Goal: Information Seeking & Learning: Learn about a topic

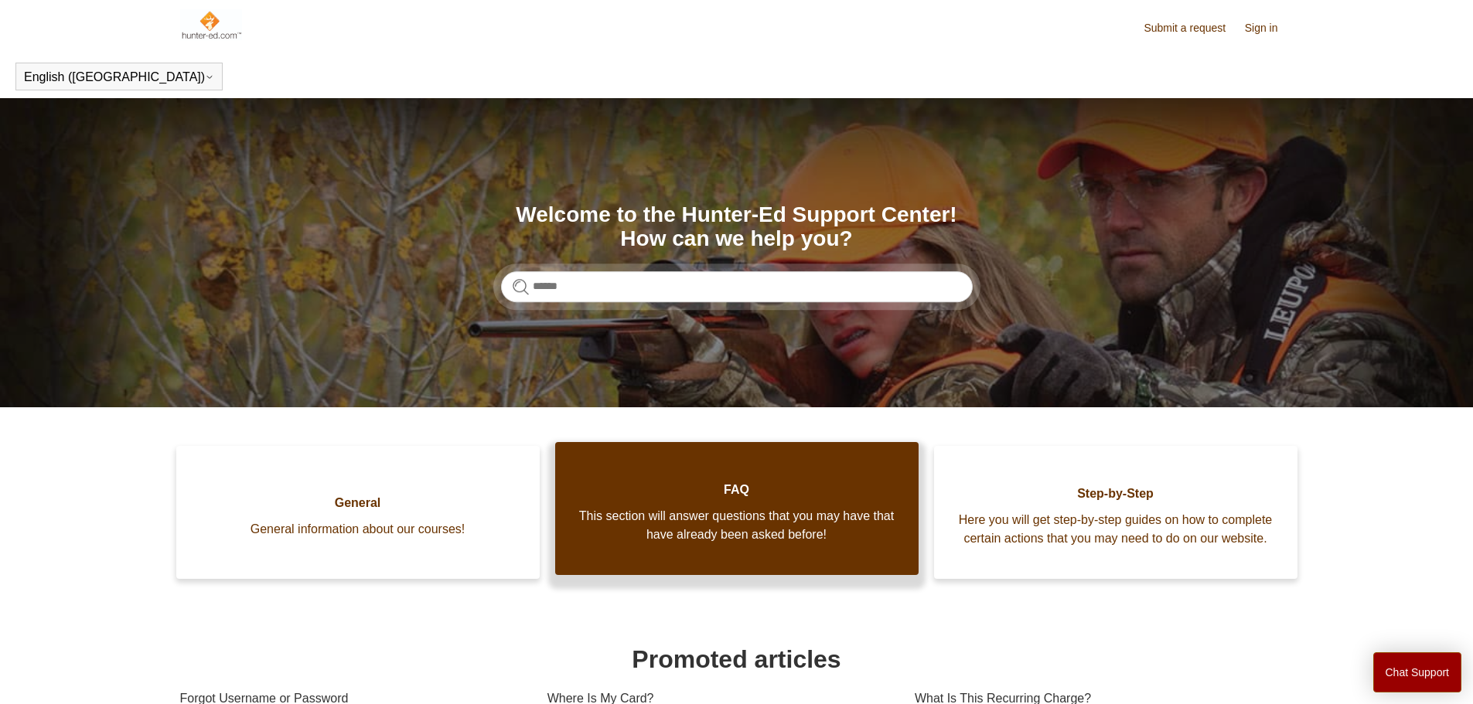
click at [726, 544] on span "This section will answer questions that you may have that have already been ask…" at bounding box center [736, 525] width 317 height 37
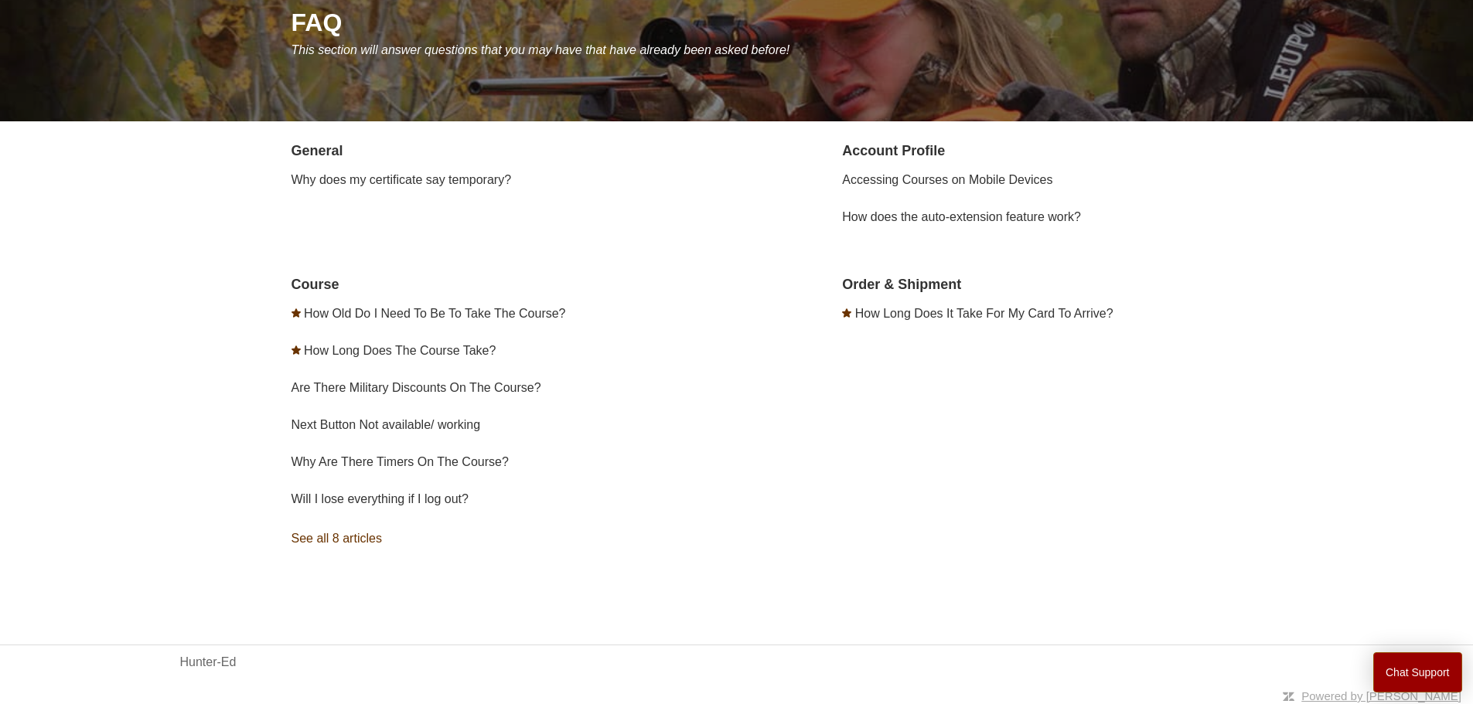
scroll to position [203, 0]
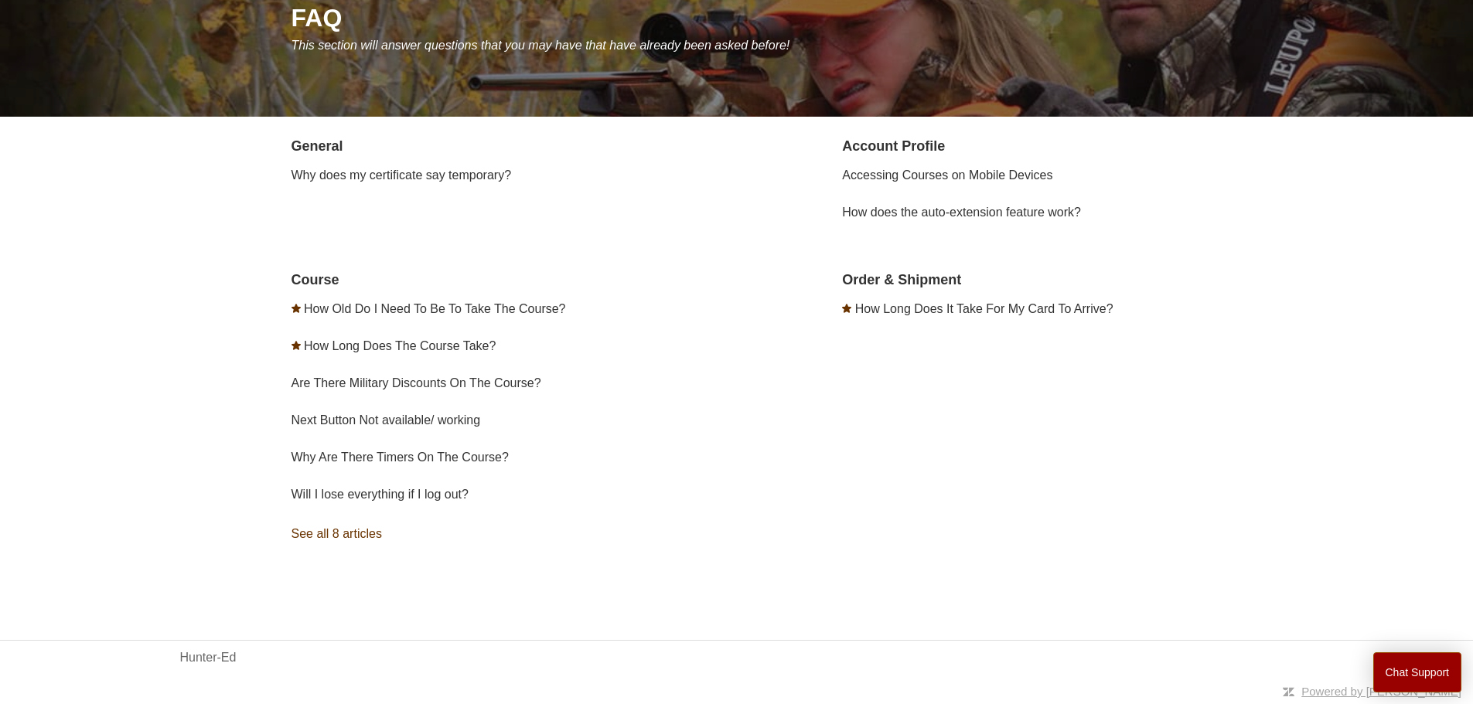
click at [344, 534] on link "See all 8 articles" at bounding box center [517, 534] width 451 height 42
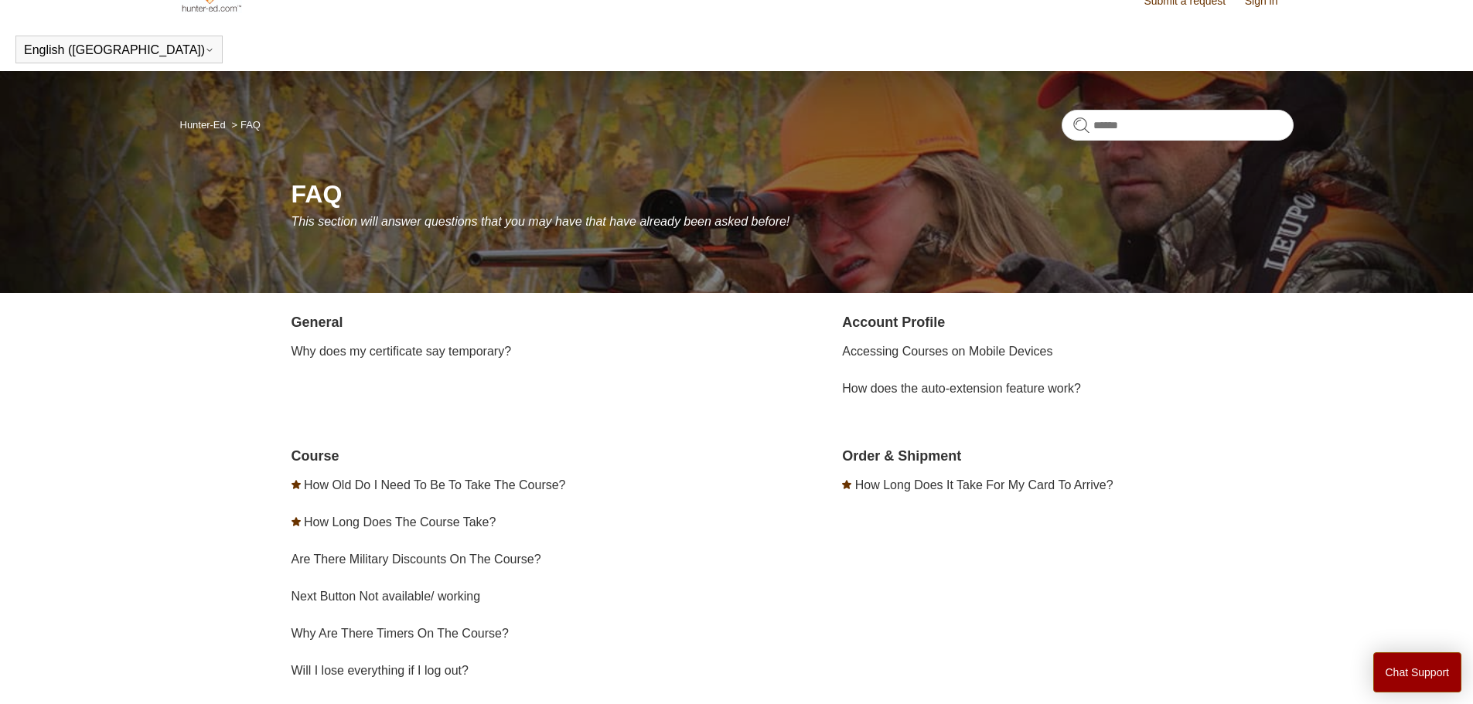
scroll to position [0, 0]
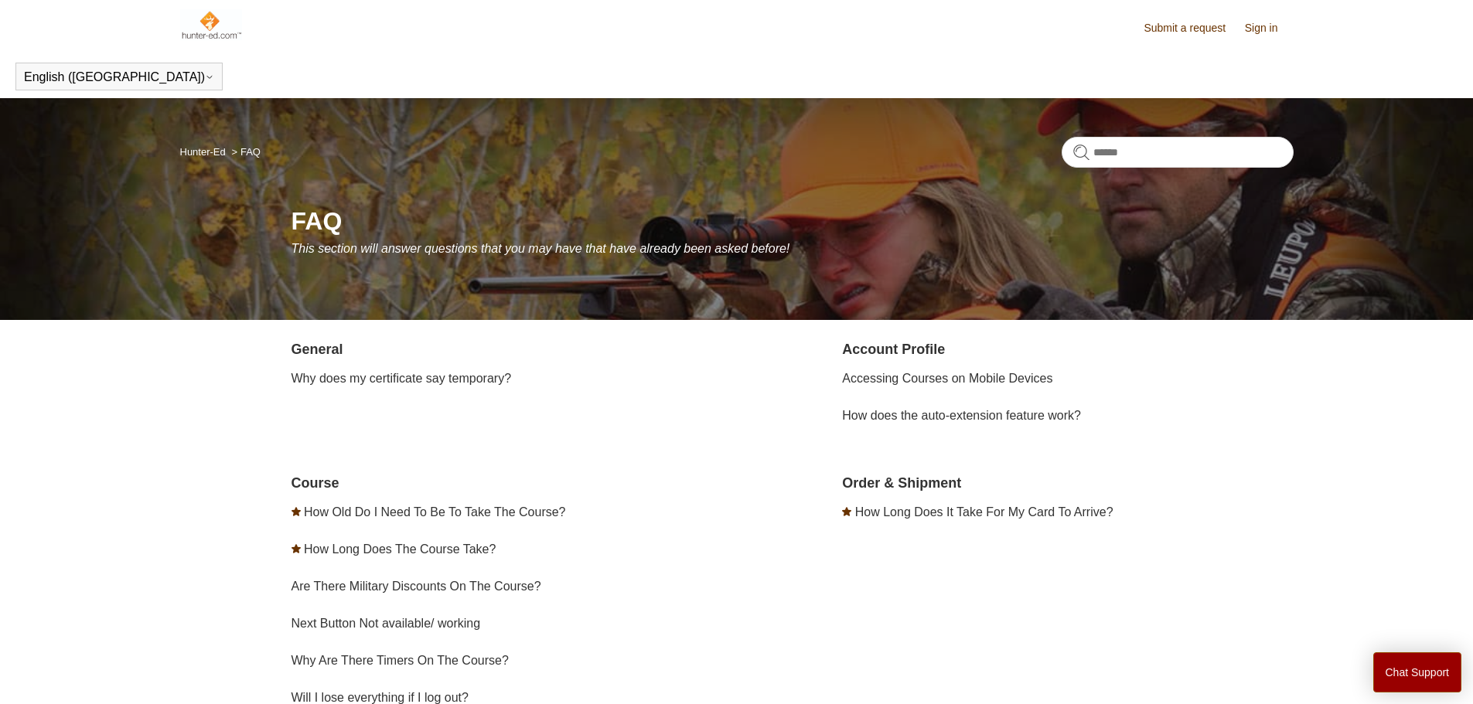
click at [887, 343] on link "Account Profile" at bounding box center [893, 349] width 103 height 15
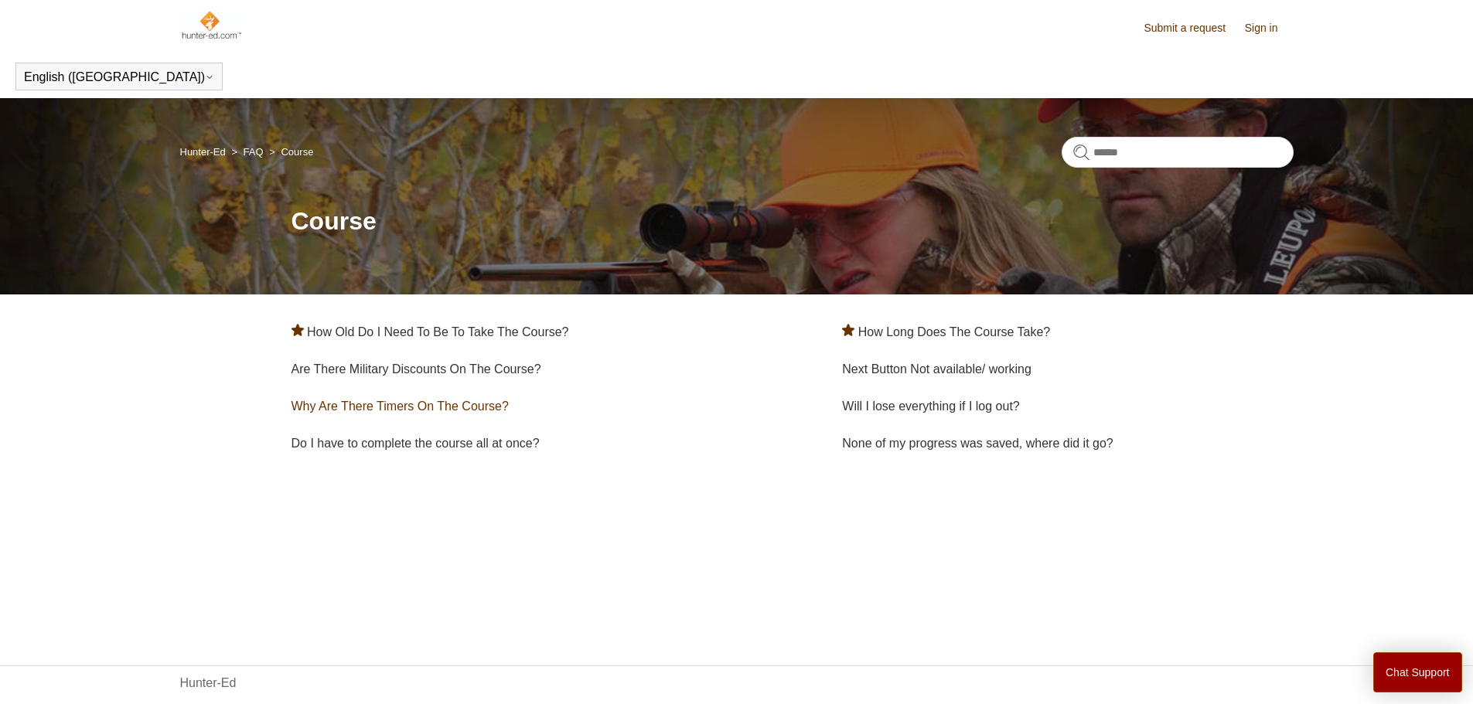
click at [425, 407] on link "Why Are There Timers On The Course?" at bounding box center [400, 406] width 217 height 13
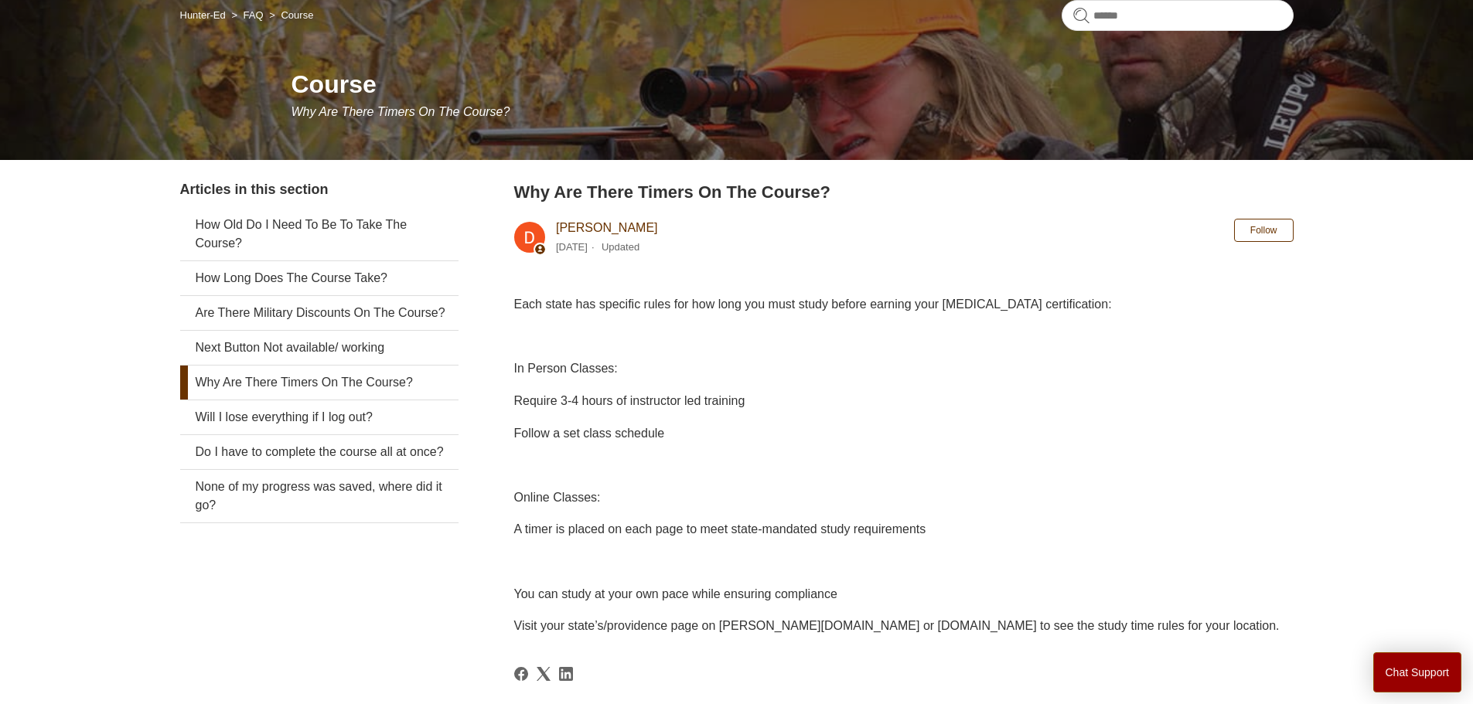
scroll to position [155, 0]
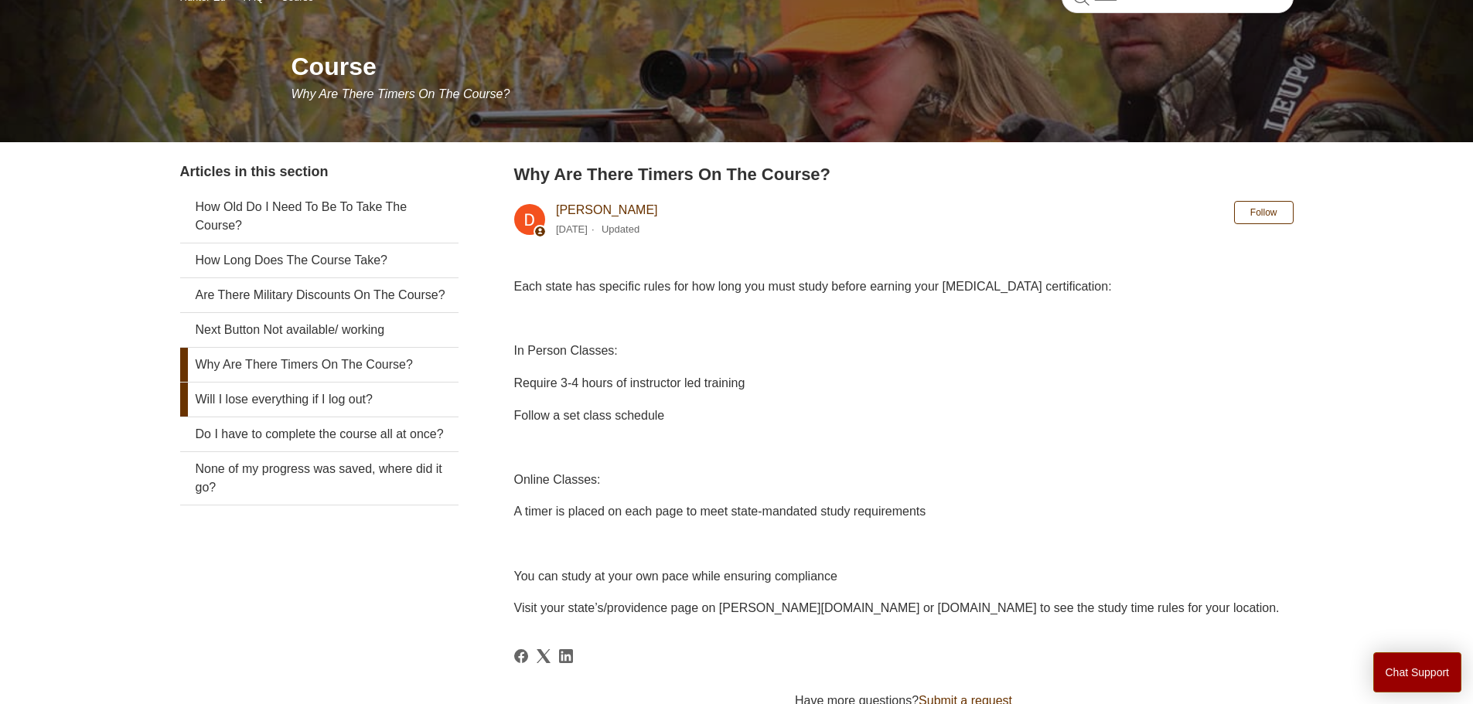
click at [301, 417] on link "Will I lose everything if I log out?" at bounding box center [319, 400] width 278 height 34
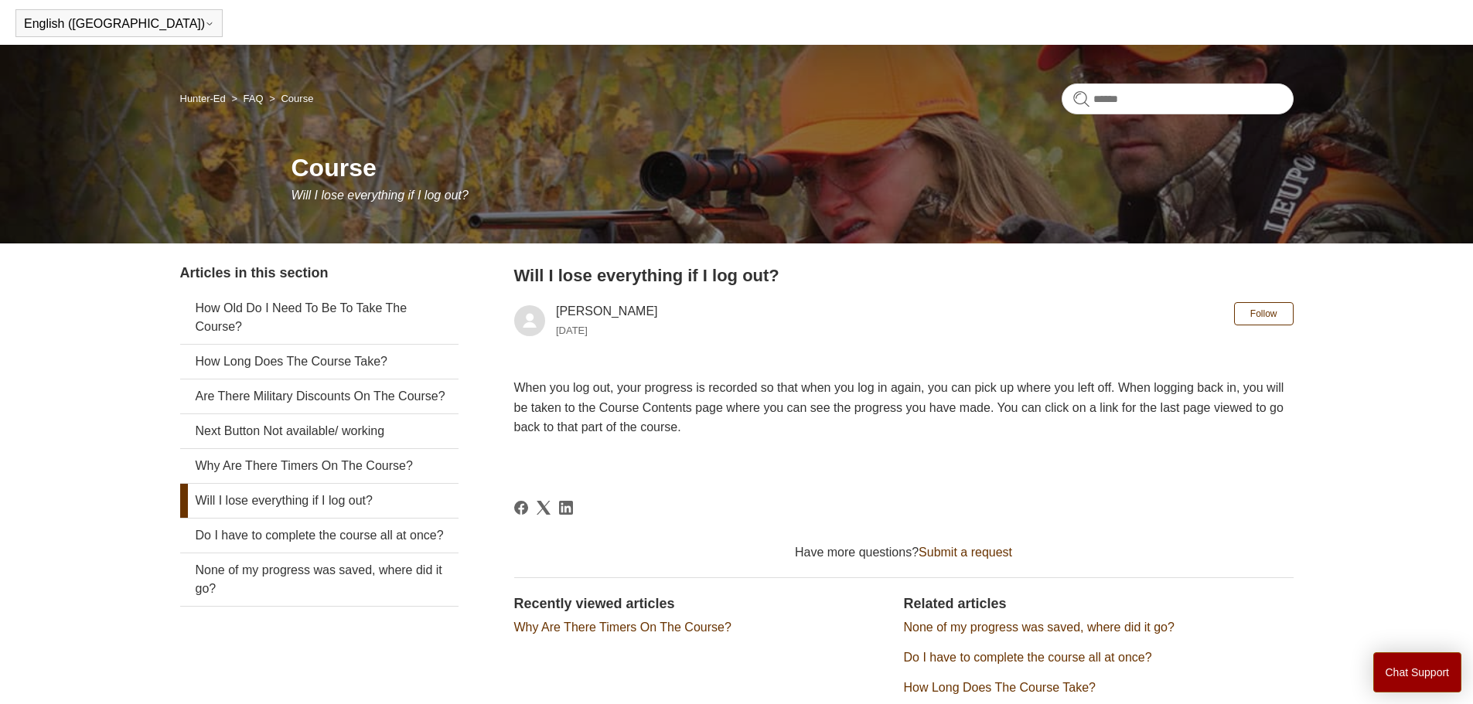
scroll to position [77, 0]
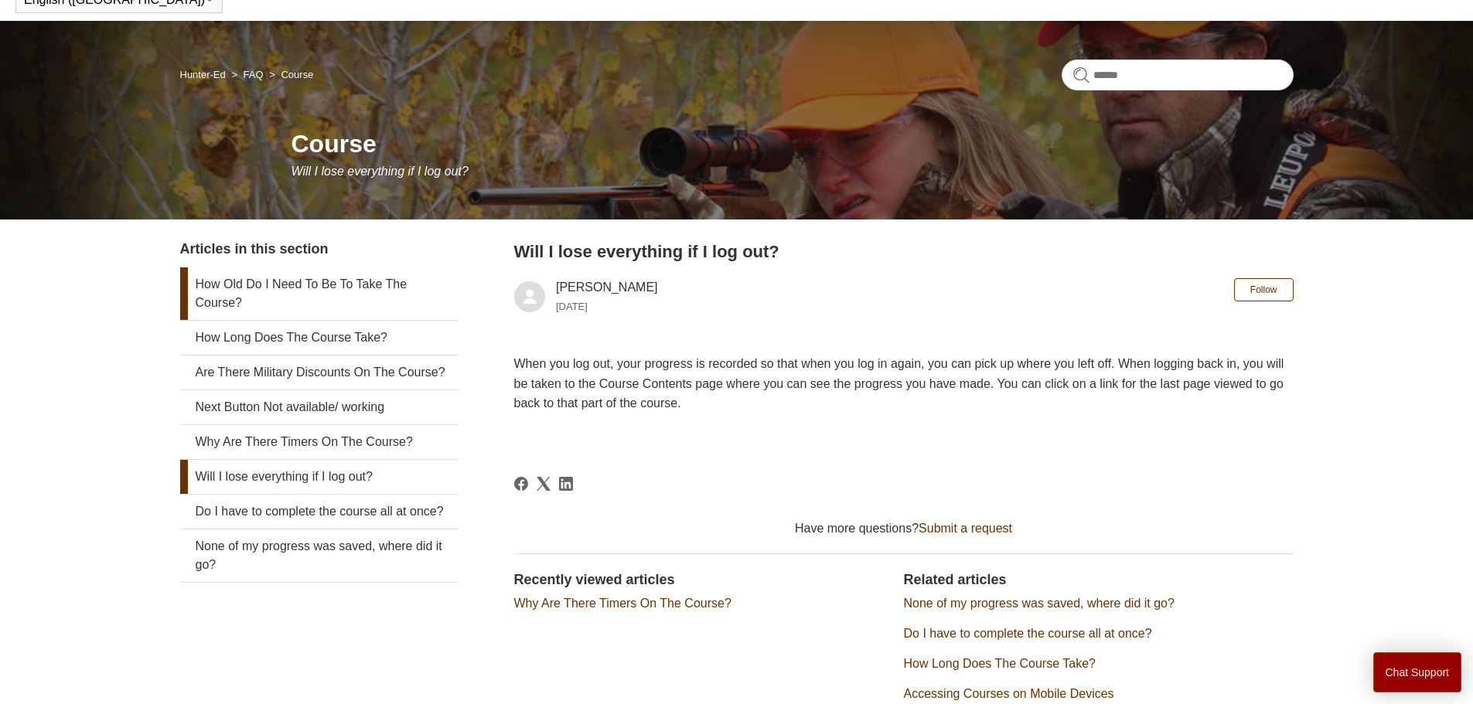
click at [367, 281] on link "How Old Do I Need To Be To Take The Course?" at bounding box center [319, 294] width 278 height 53
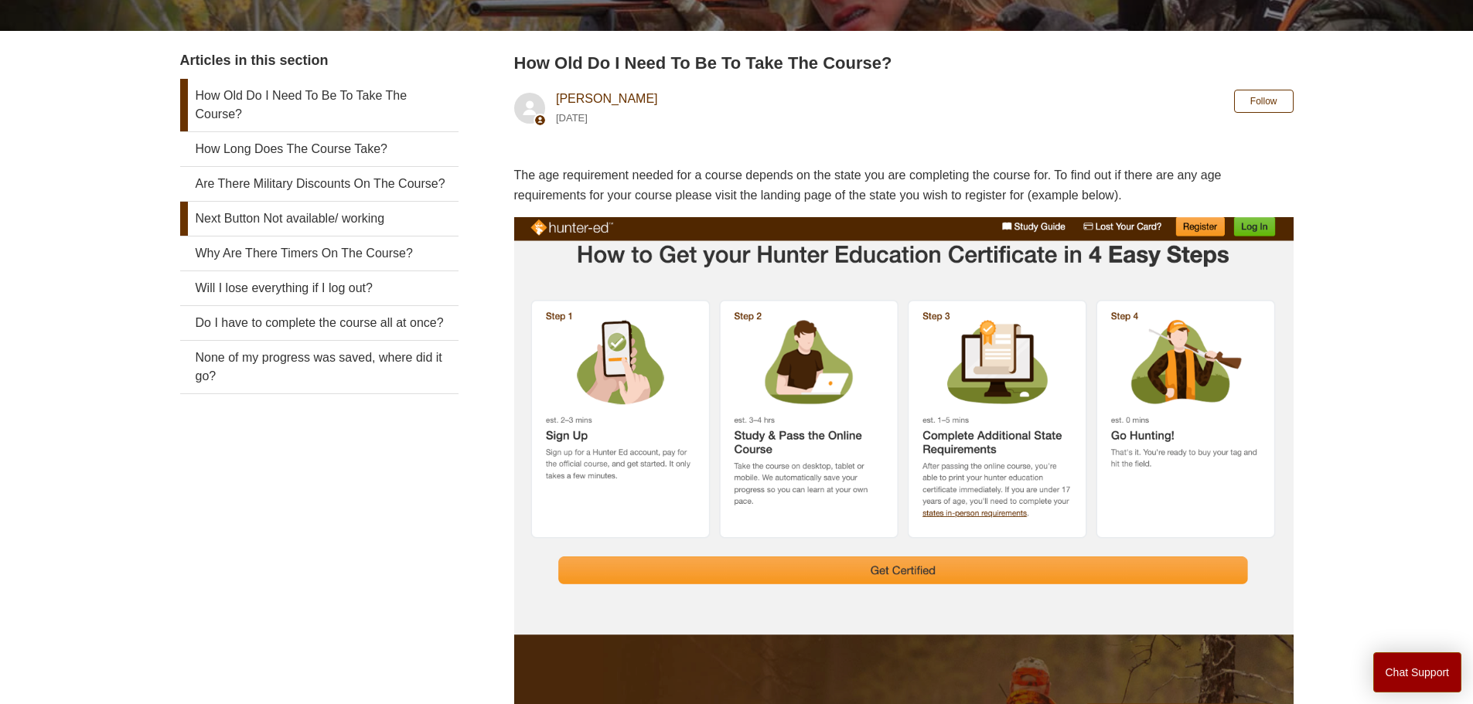
click at [297, 202] on link "Next Button Not available/ working" at bounding box center [319, 219] width 278 height 34
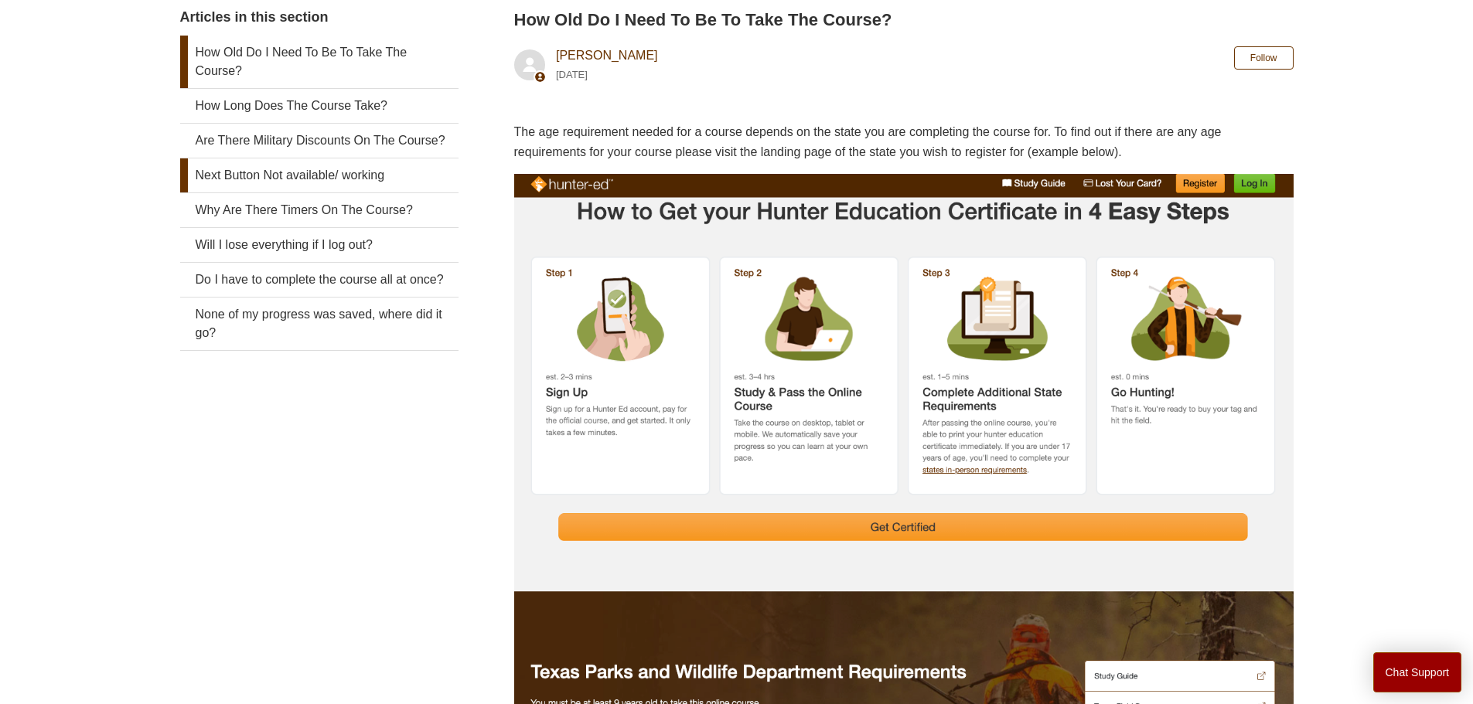
scroll to position [266, 0]
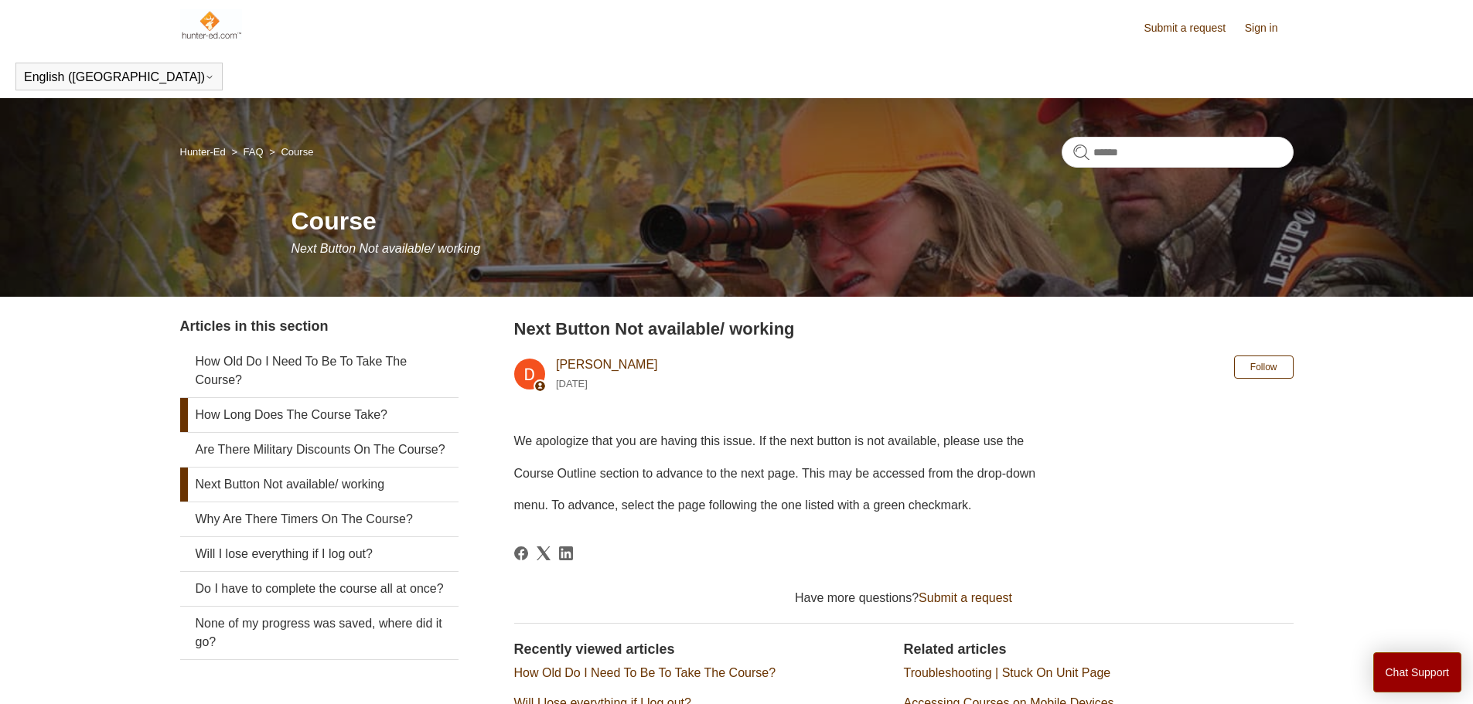
click at [278, 411] on link "How Long Does The Course Take?" at bounding box center [319, 415] width 278 height 34
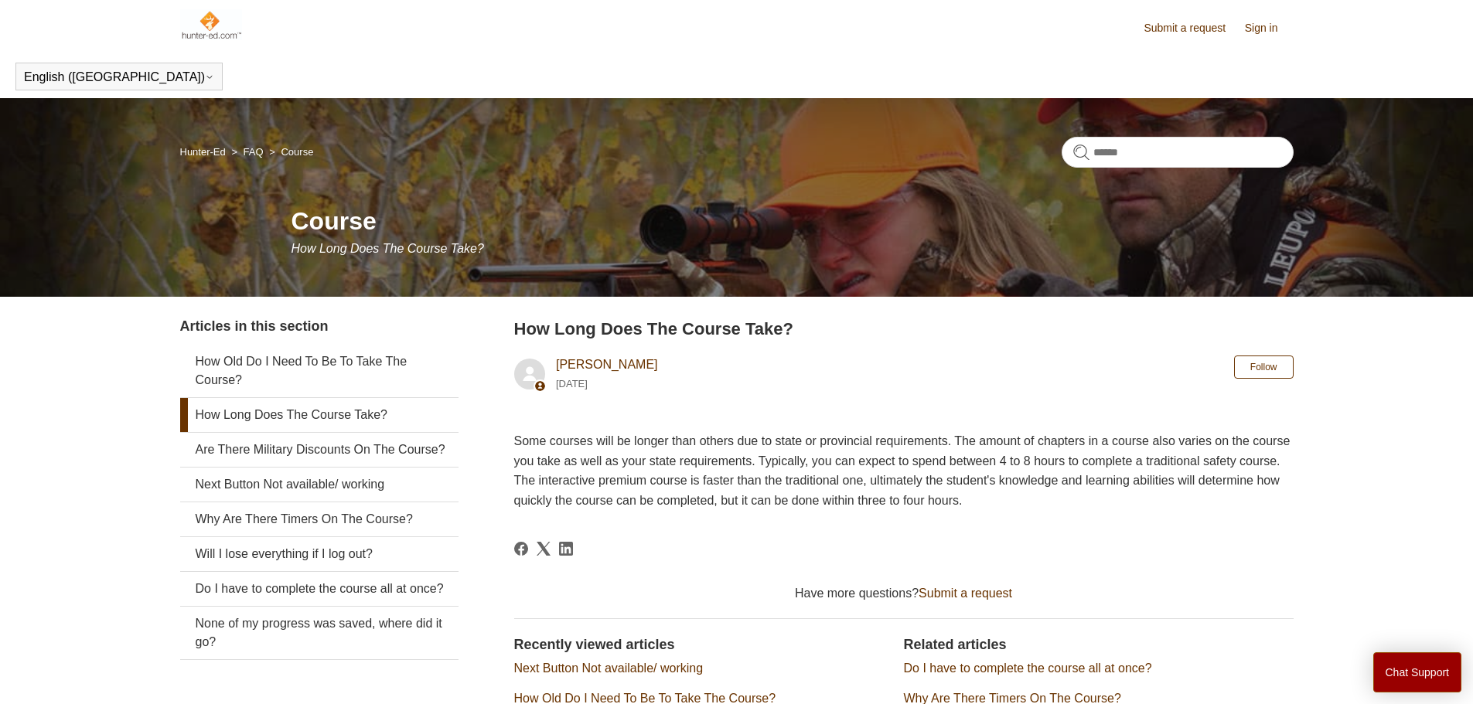
scroll to position [232, 0]
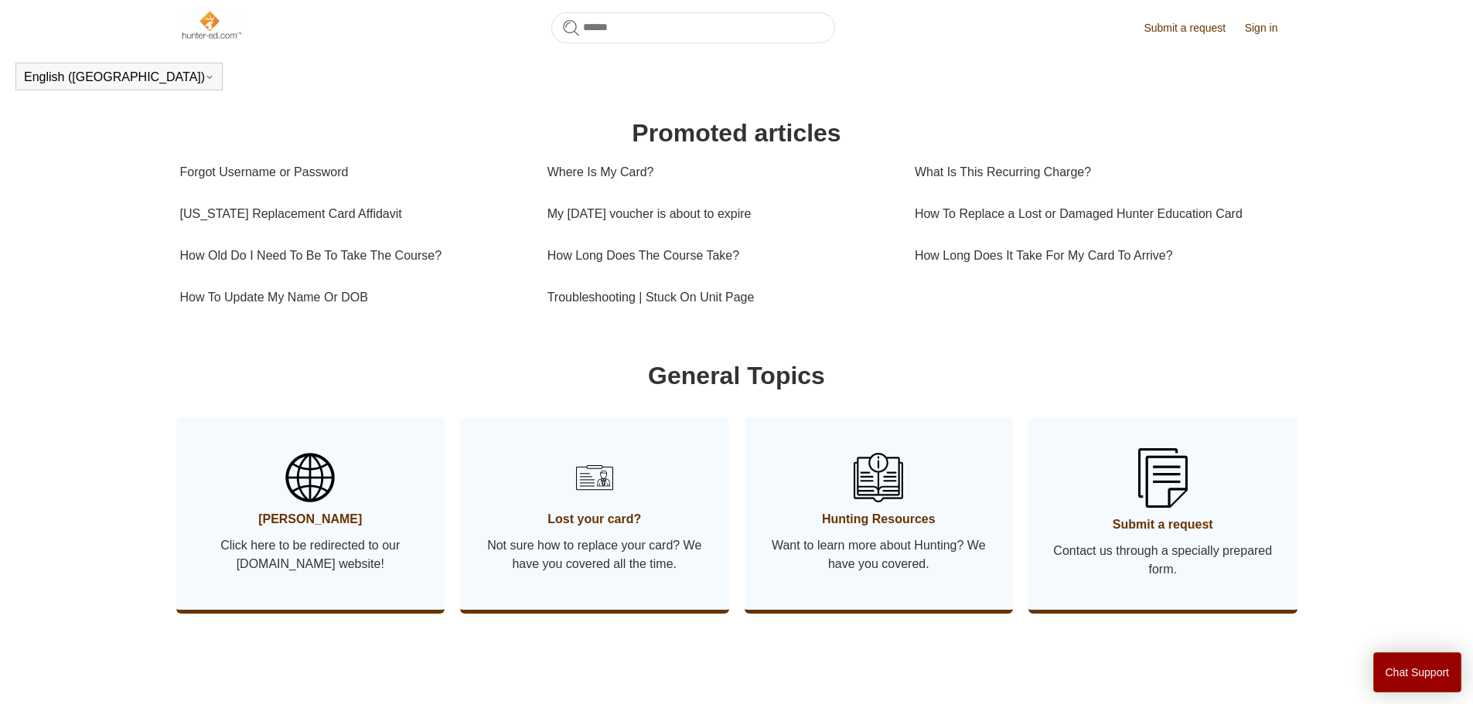
scroll to position [498, 0]
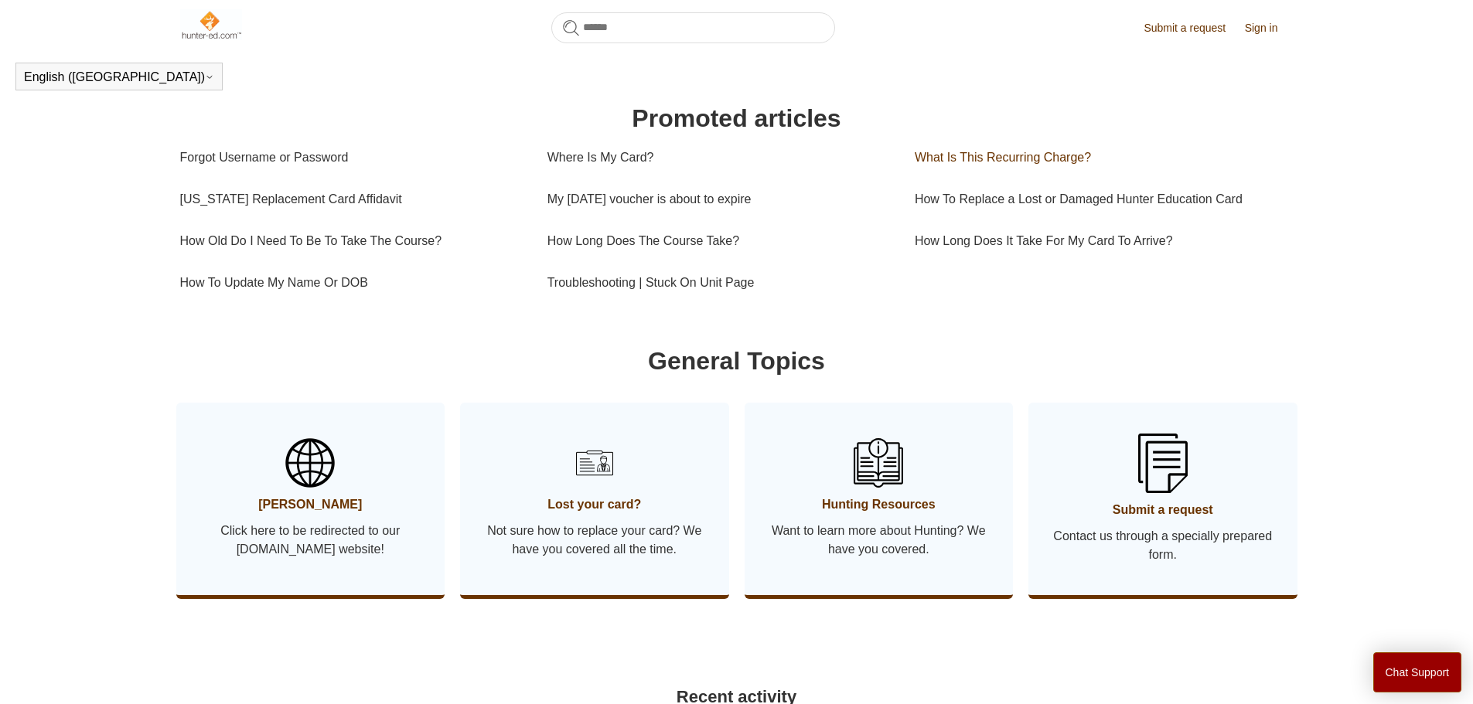
click at [963, 174] on link "What Is This Recurring Charge?" at bounding box center [1098, 158] width 367 height 42
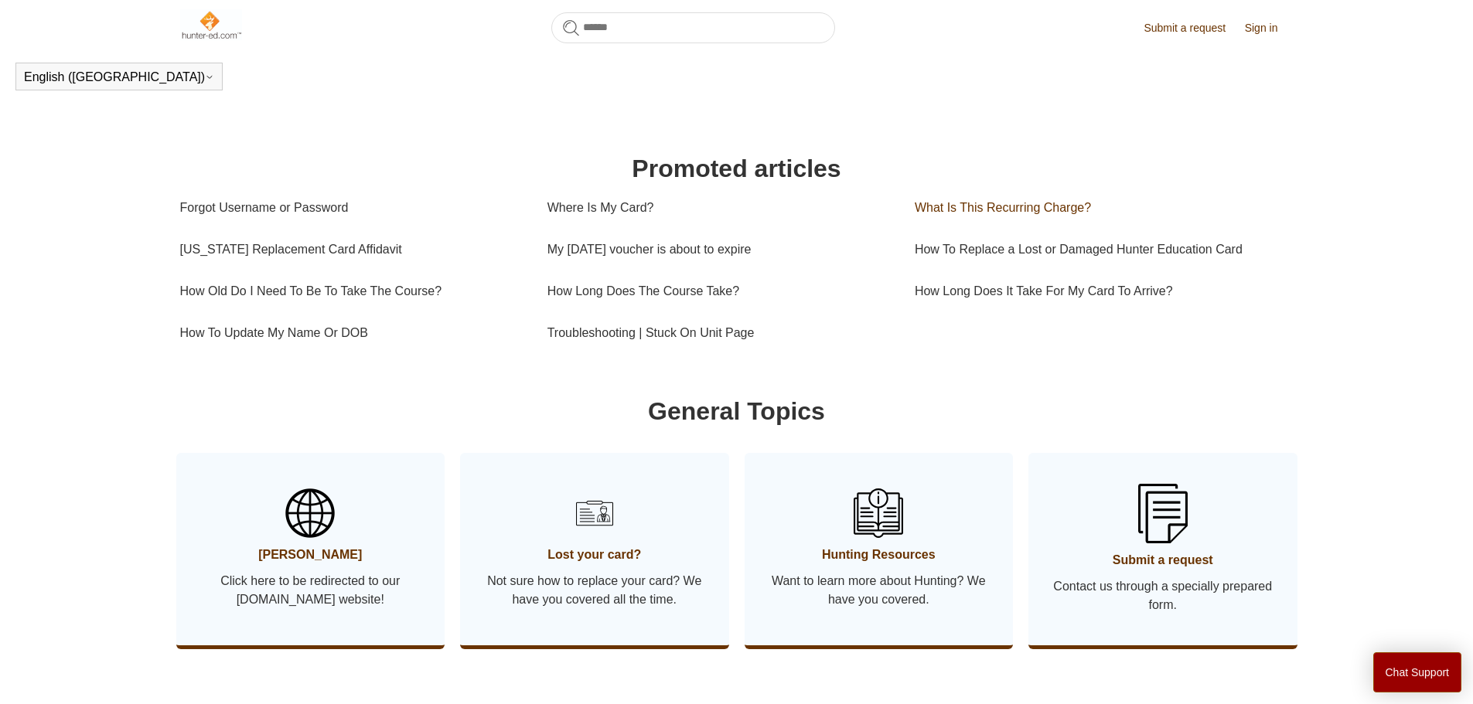
scroll to position [343, 0]
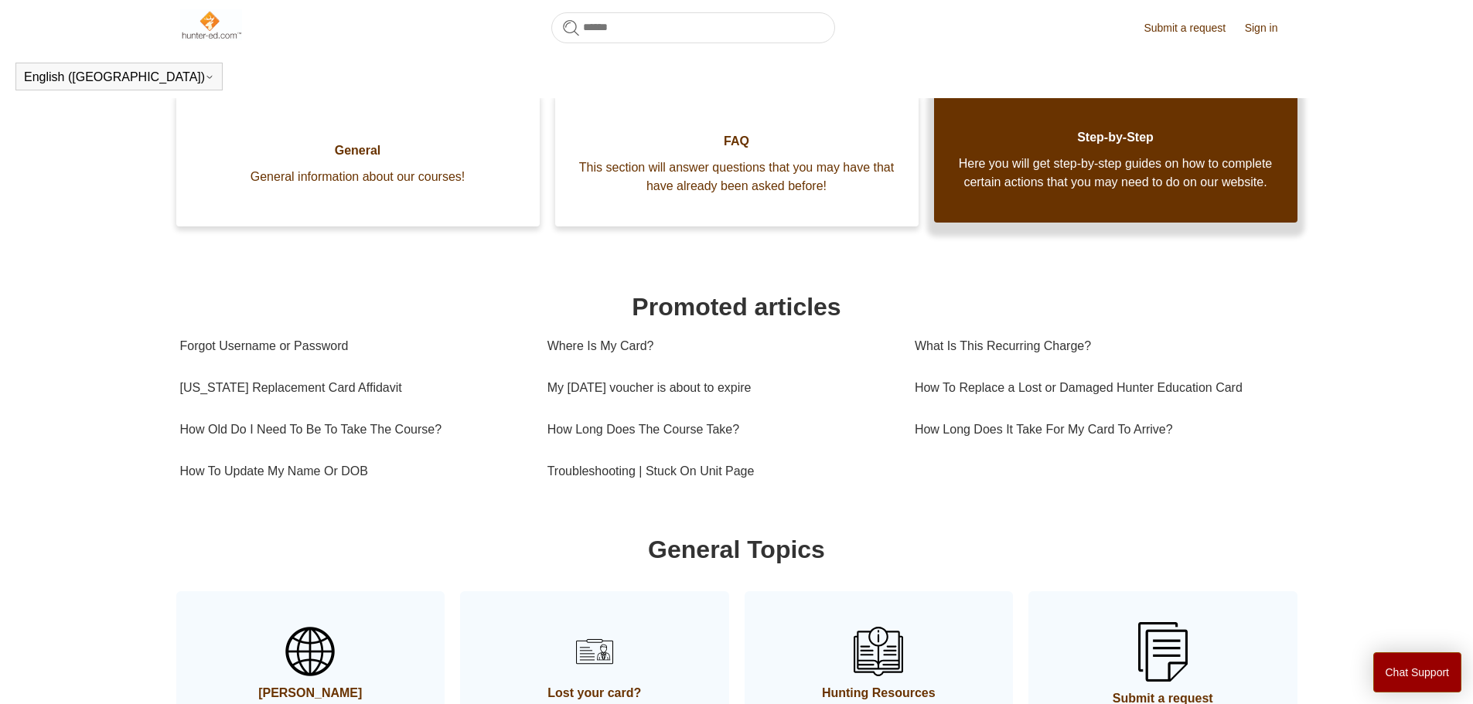
click at [1068, 192] on span "Here you will get step-by-step guides on how to complete certain actions that y…" at bounding box center [1115, 173] width 317 height 37
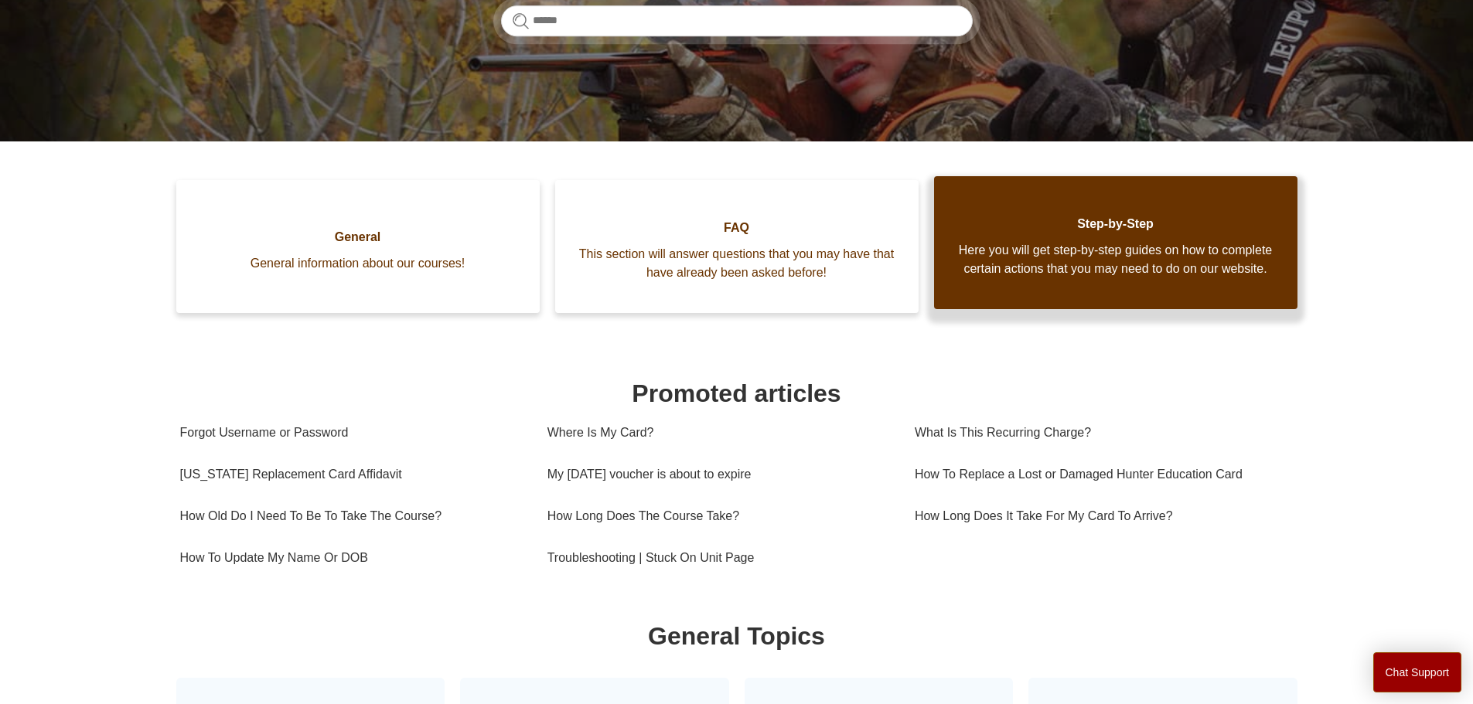
scroll to position [309, 0]
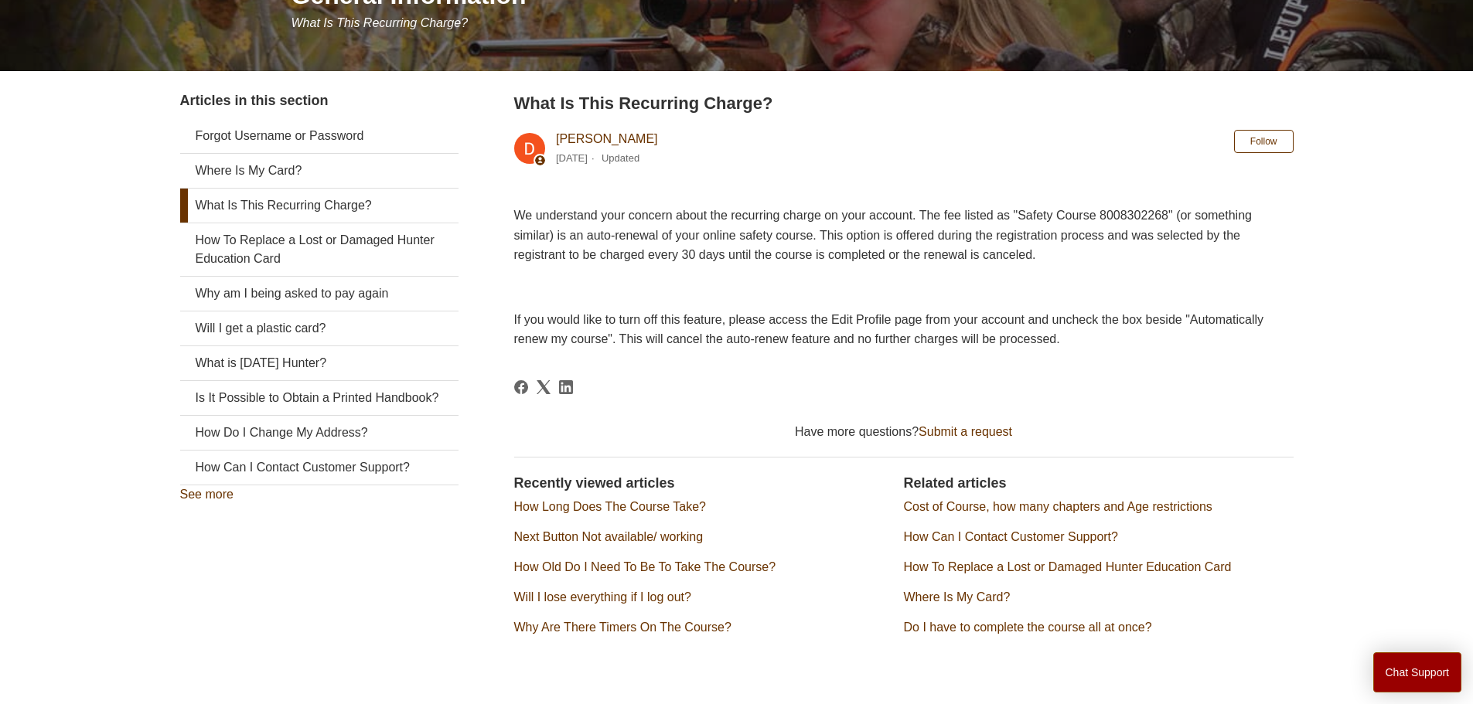
scroll to position [232, 0]
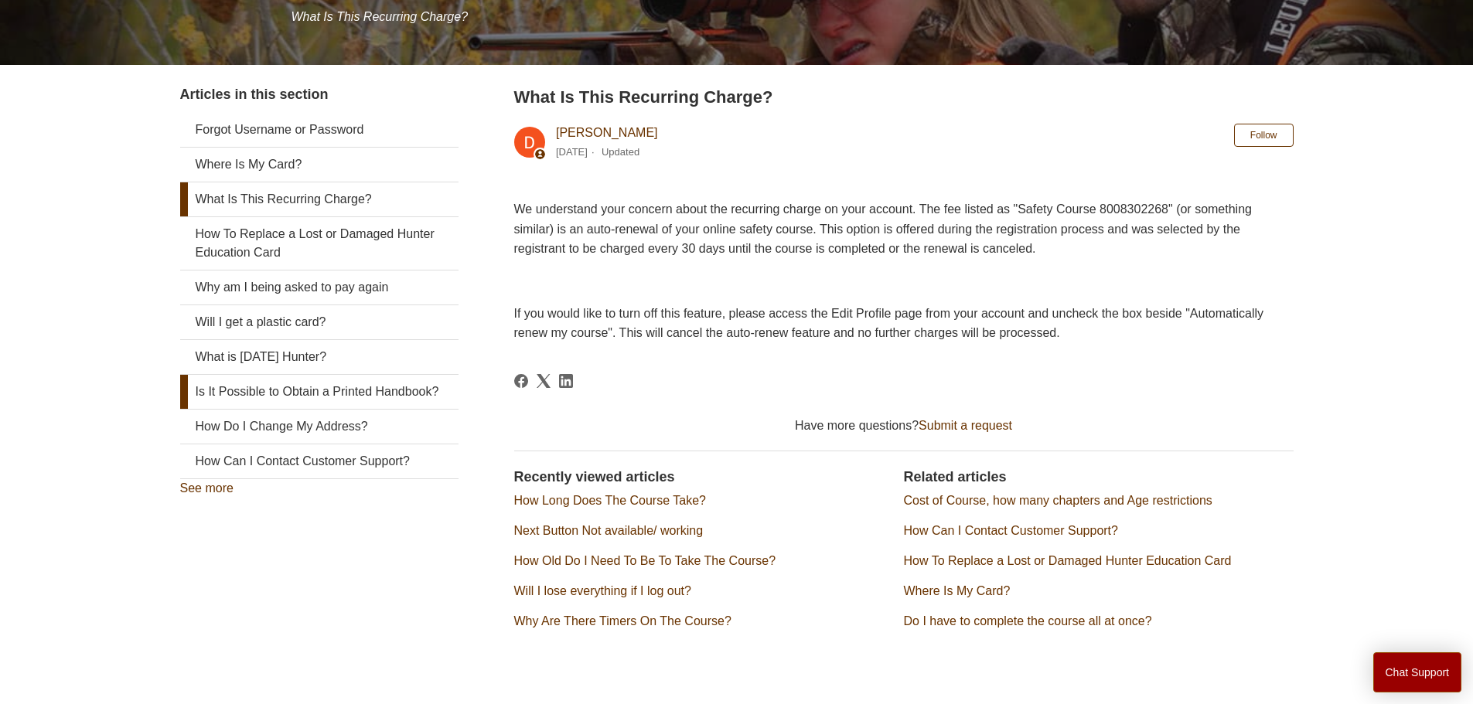
click at [257, 396] on link "Is It Possible to Obtain a Printed Handbook?" at bounding box center [319, 392] width 278 height 34
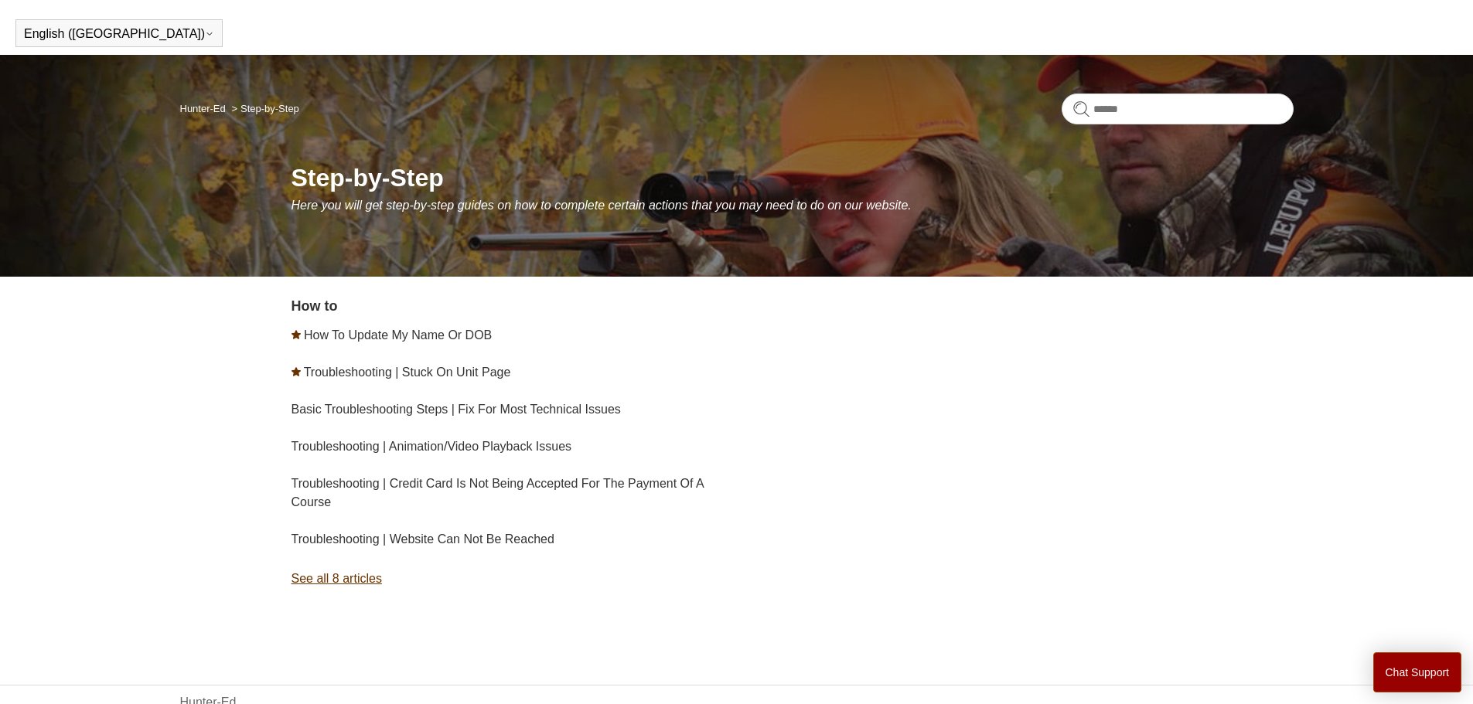
scroll to position [88, 0]
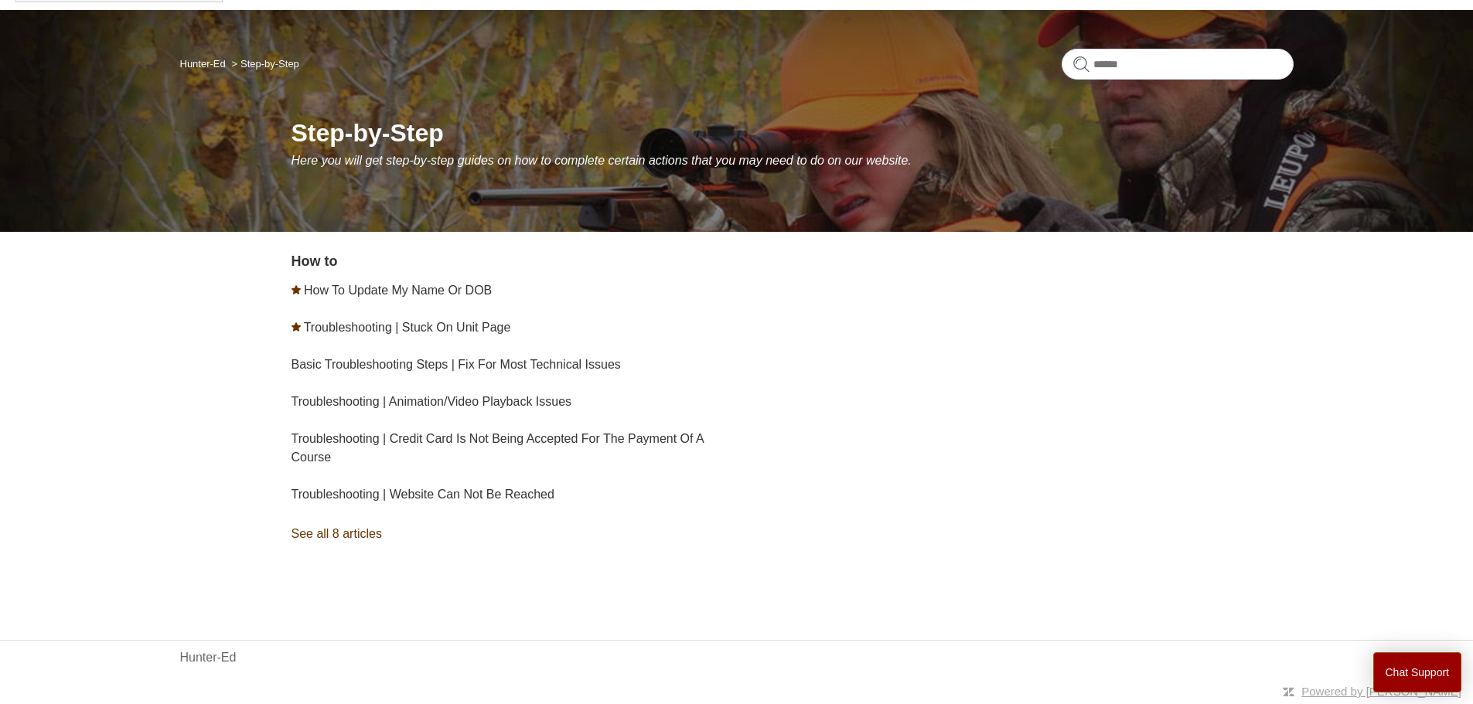
click at [334, 544] on link "See all 8 articles" at bounding box center [517, 534] width 451 height 42
